Goal: Information Seeking & Learning: Find specific fact

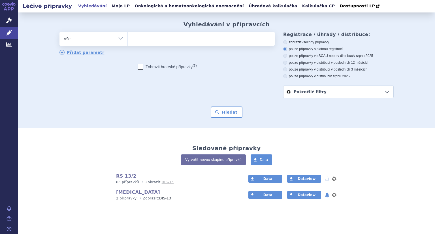
click at [138, 40] on ul at bounding box center [201, 38] width 147 height 12
click at [128, 40] on select at bounding box center [127, 38] width 0 height 14
type input "ca"
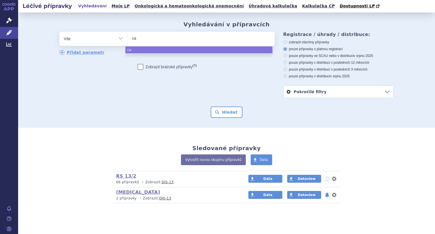
click at [140, 38] on ul "ca" at bounding box center [201, 38] width 147 height 12
click at [128, 38] on select "ca" at bounding box center [127, 38] width 0 height 14
select select "ca"
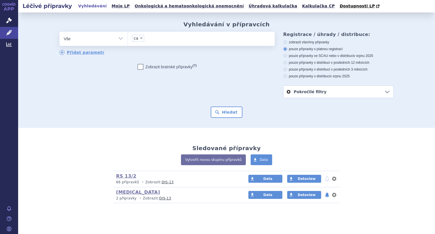
type input "p"
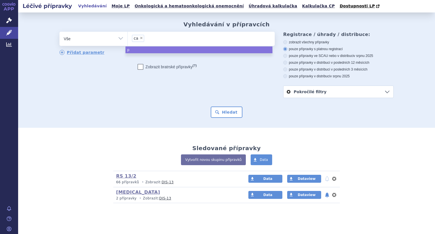
type input "ca"
select select
type input "c"
type input "cap"
type input "capva"
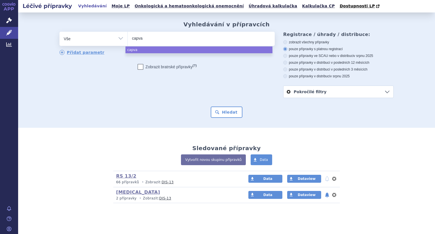
type input "capvax"
type input "capvaxiv"
type input "capvaxive"
select select "capvaxive"
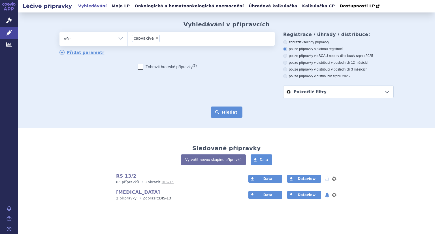
click at [219, 111] on button "Hledat" at bounding box center [227, 111] width 32 height 11
